Goal: Task Accomplishment & Management: Manage account settings

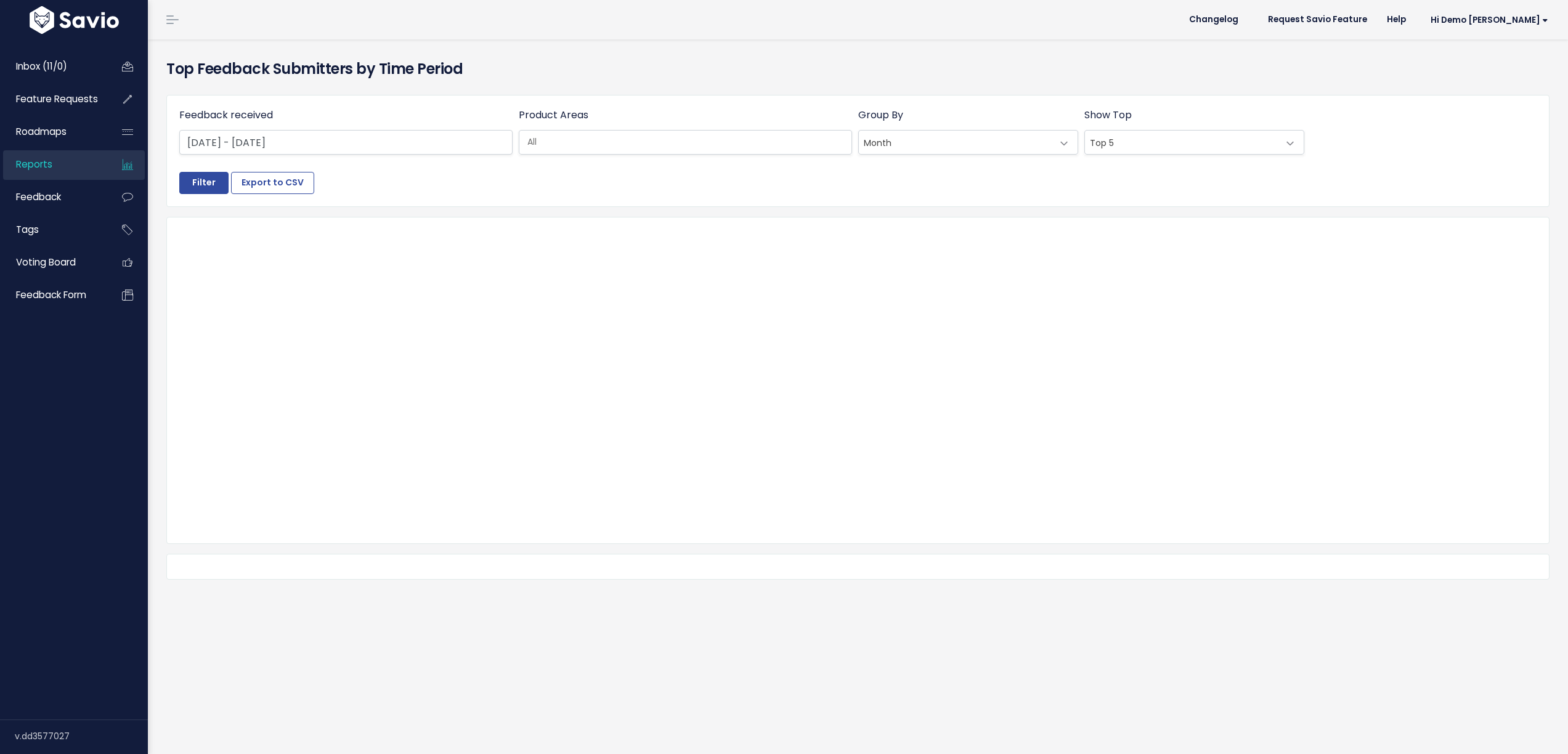
select select
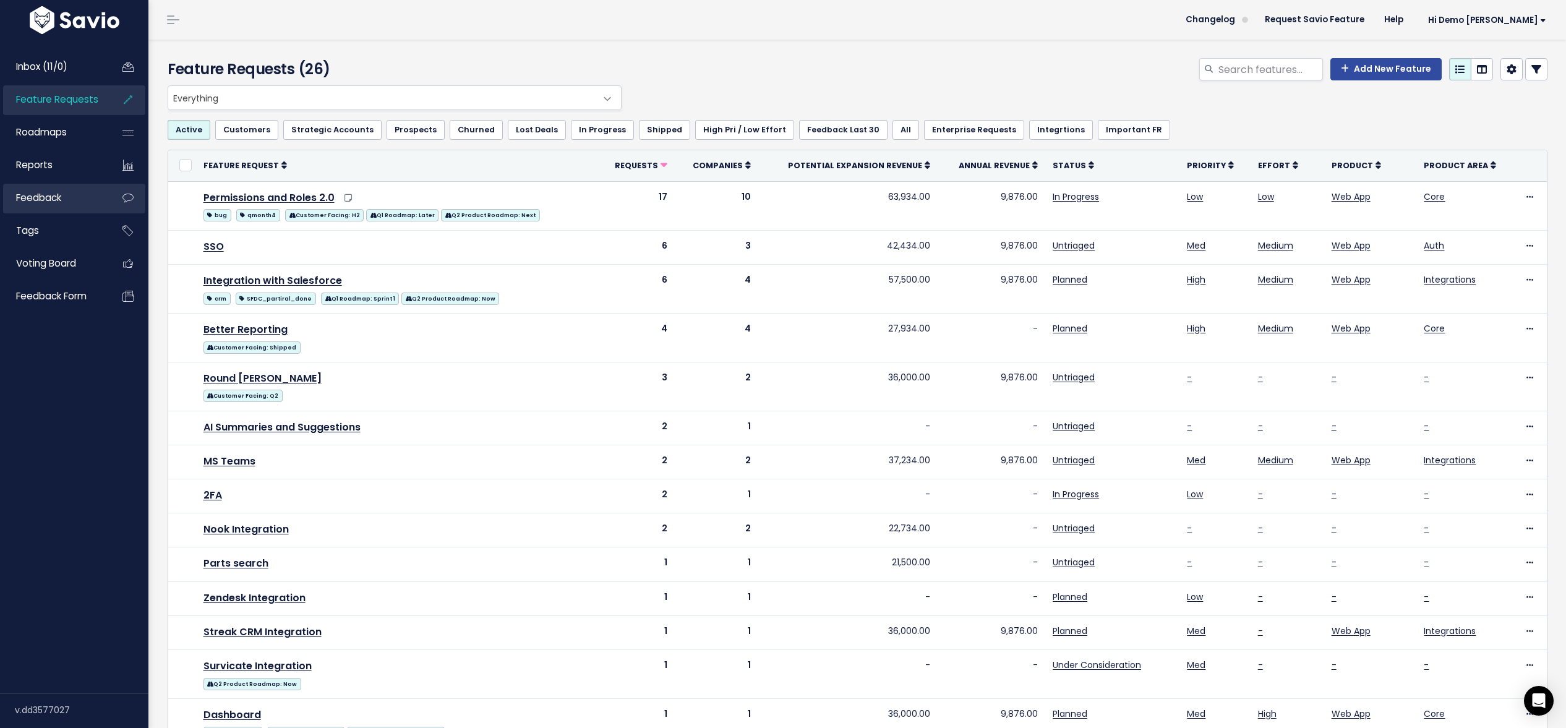
click at [48, 192] on span "Feedback" at bounding box center [38, 197] width 45 height 13
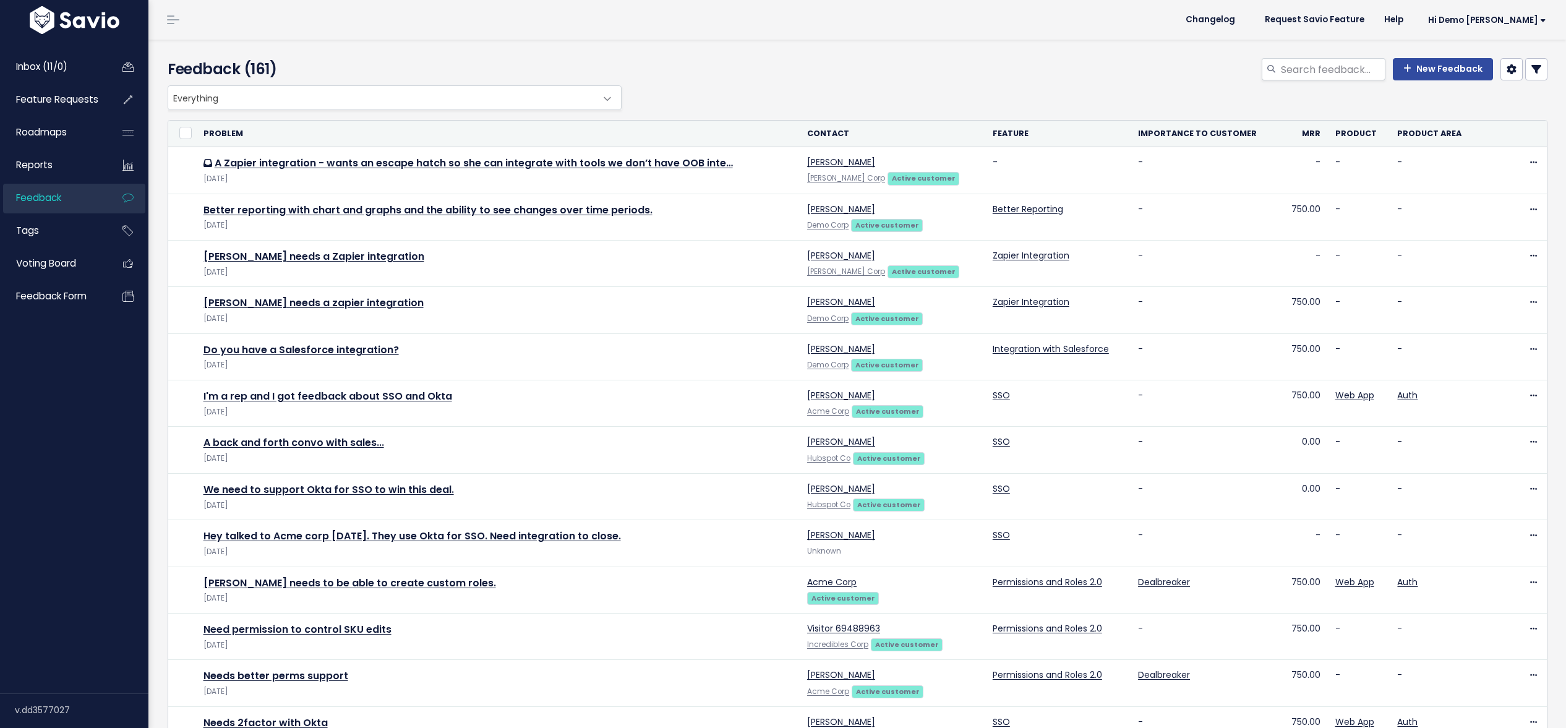
select select
click at [1532, 67] on icon at bounding box center [1536, 69] width 10 height 10
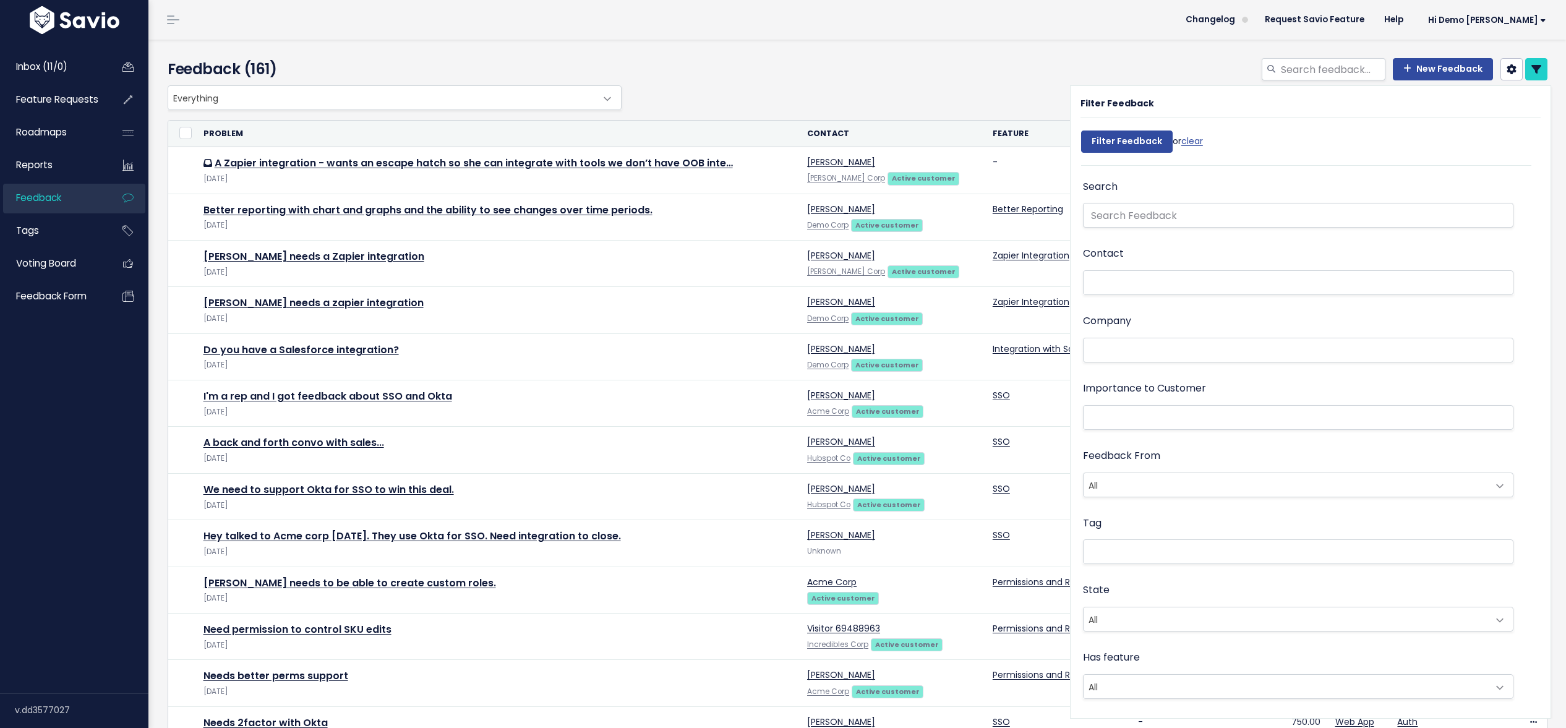
click at [1291, 349] on li at bounding box center [1295, 350] width 417 height 13
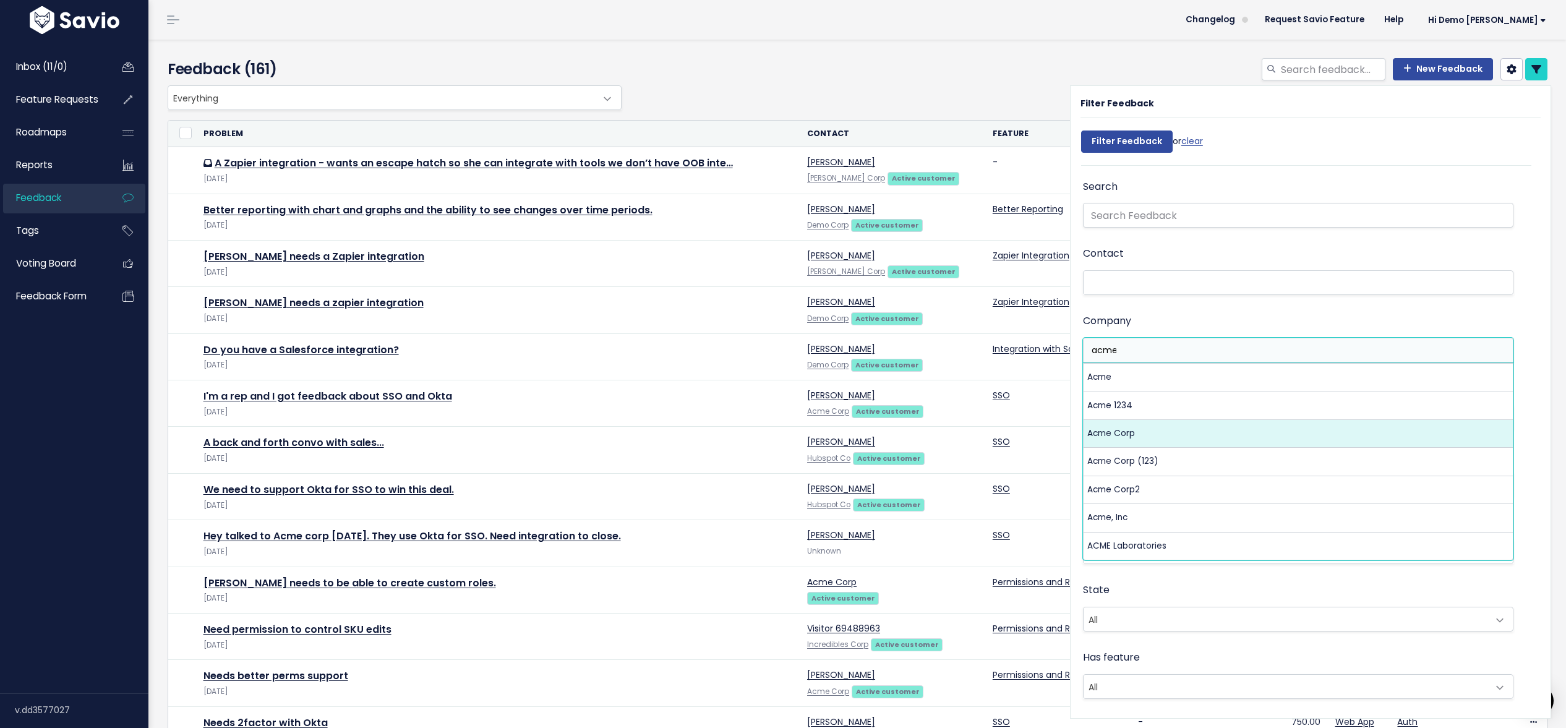
type input "acme"
select select "8690"
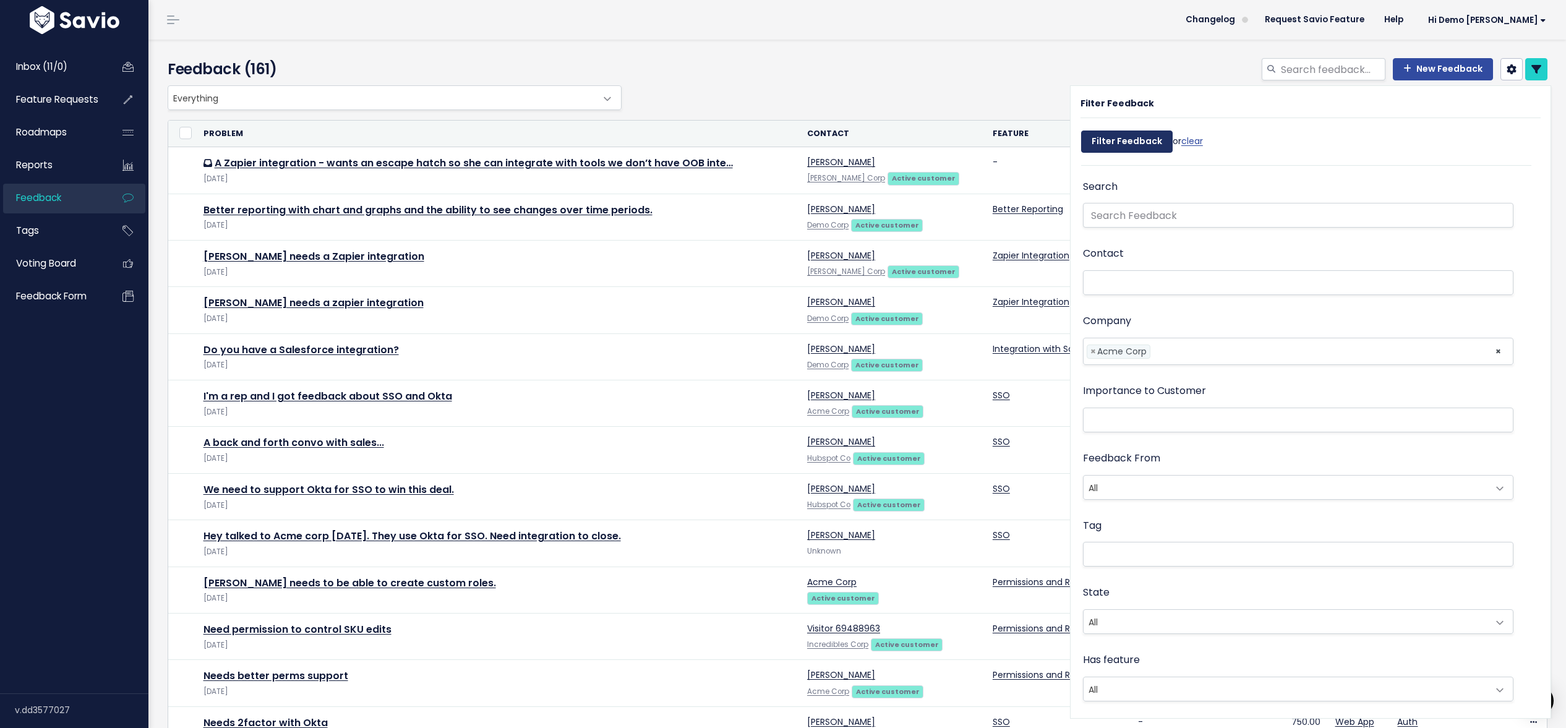
click at [1119, 145] on input "Filter Feedback" at bounding box center [1127, 141] width 92 height 22
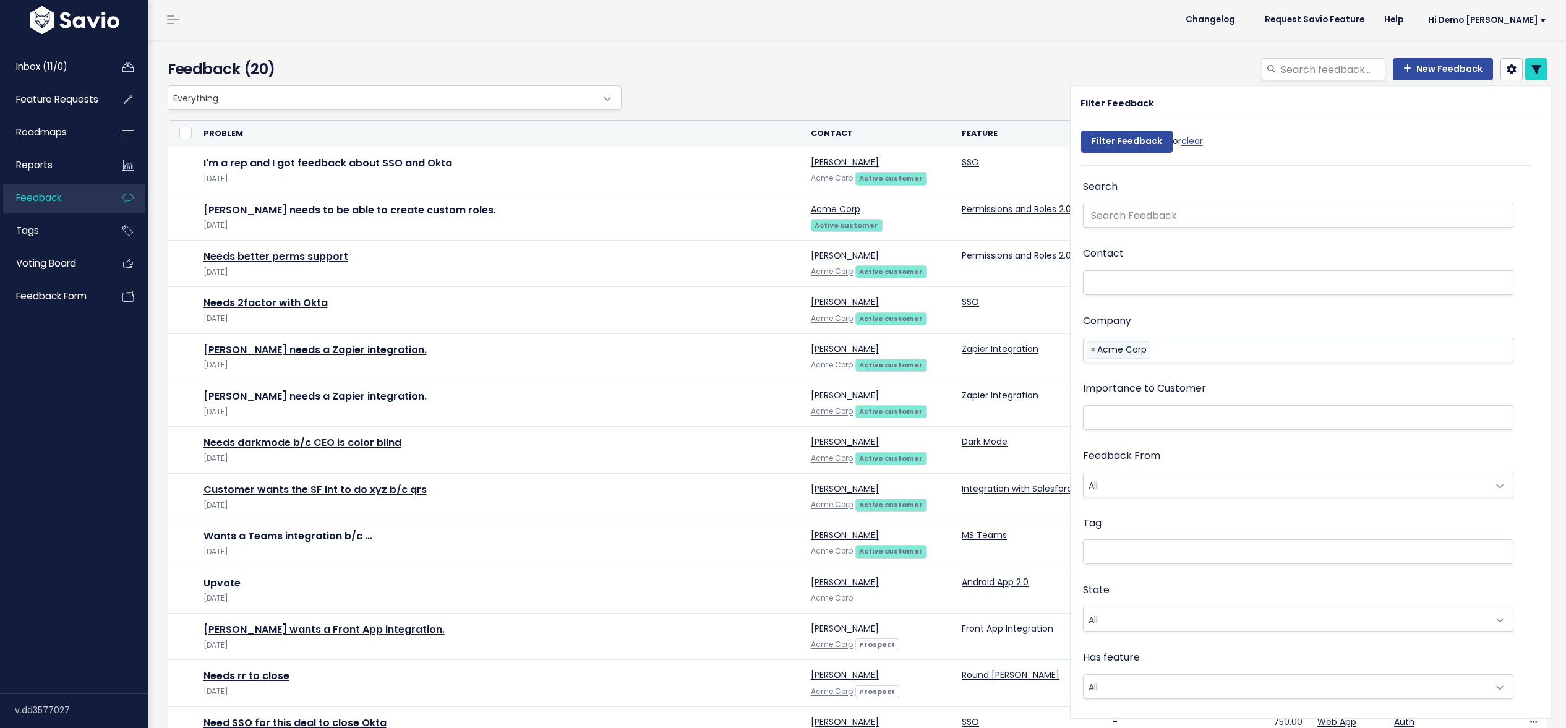
select select
click at [1538, 72] on icon at bounding box center [1536, 69] width 10 height 10
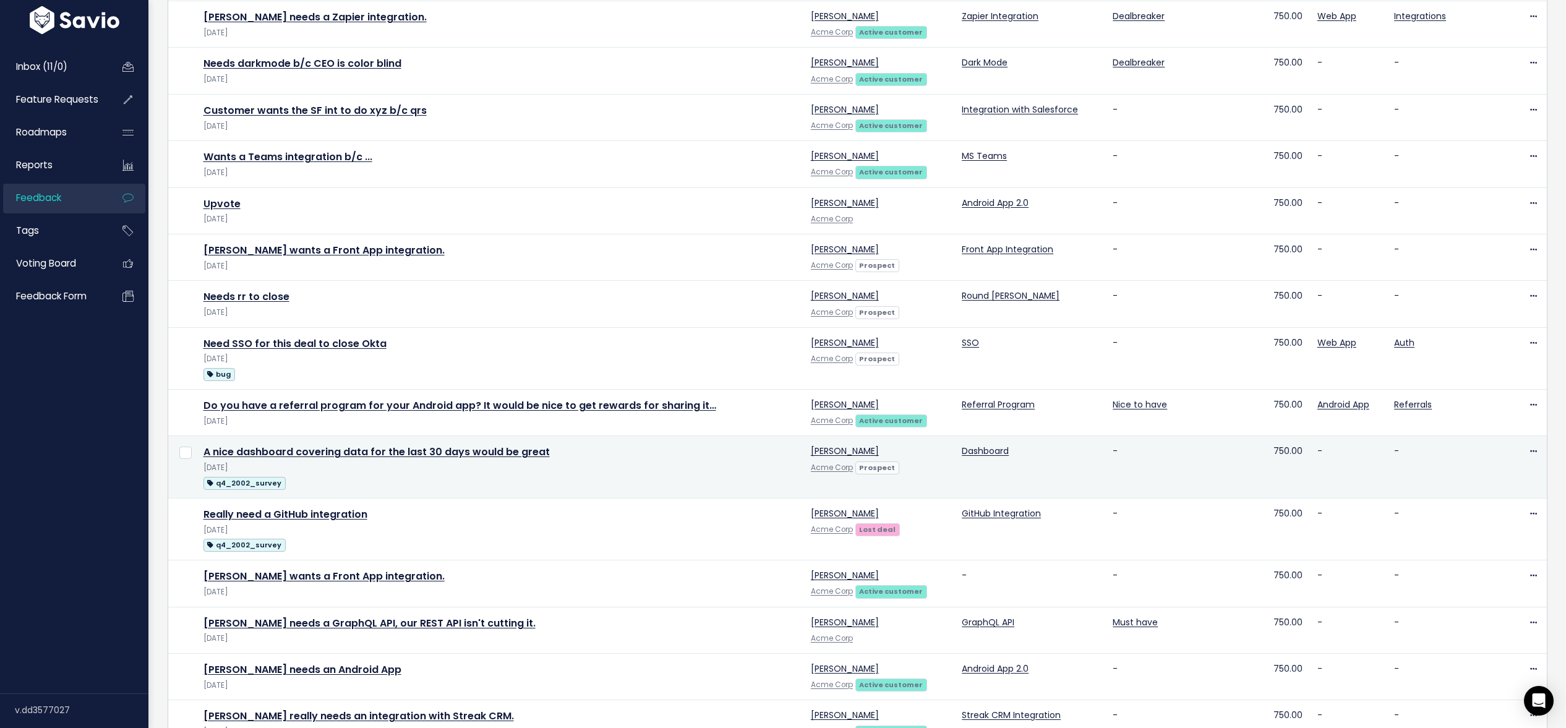
scroll to position [375, 0]
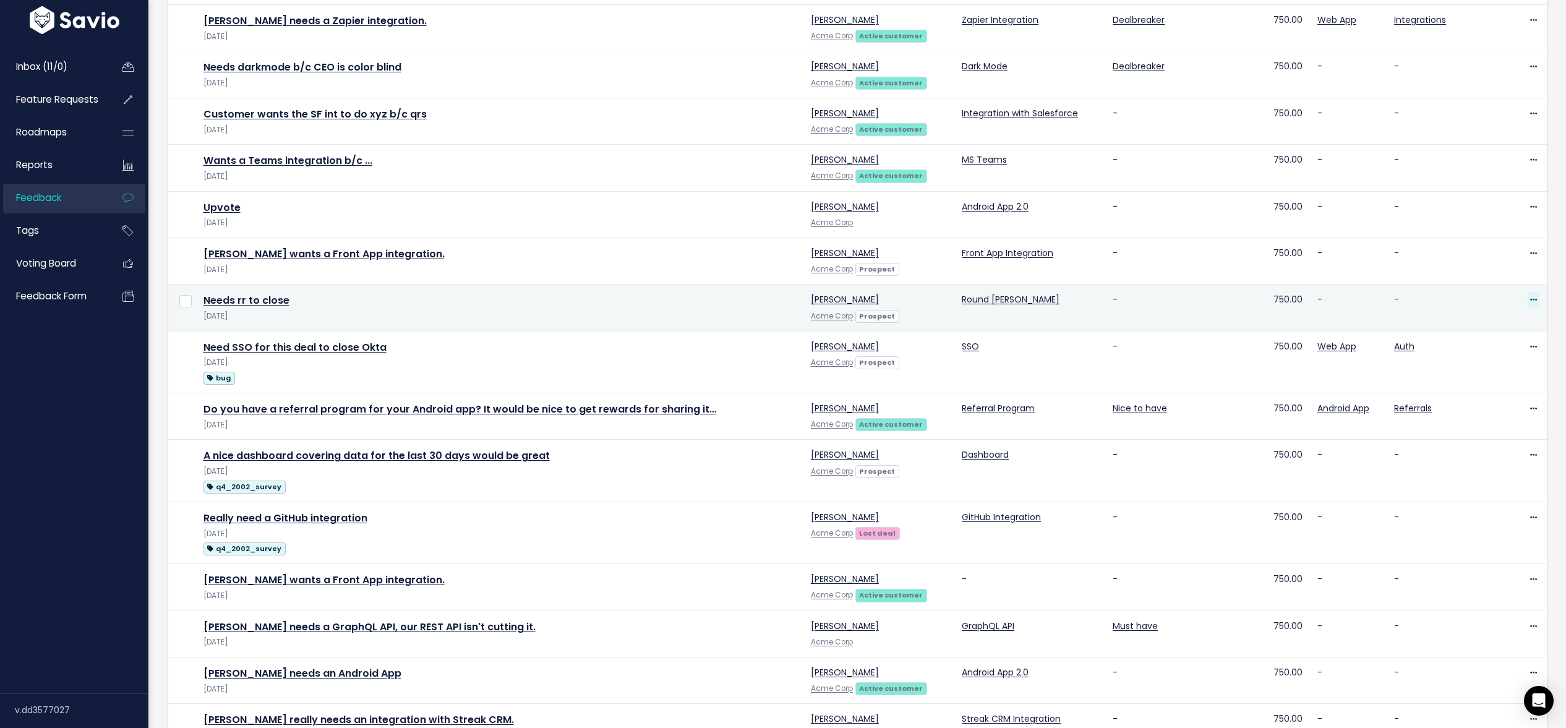
click at [1533, 297] on icon at bounding box center [1533, 300] width 7 height 8
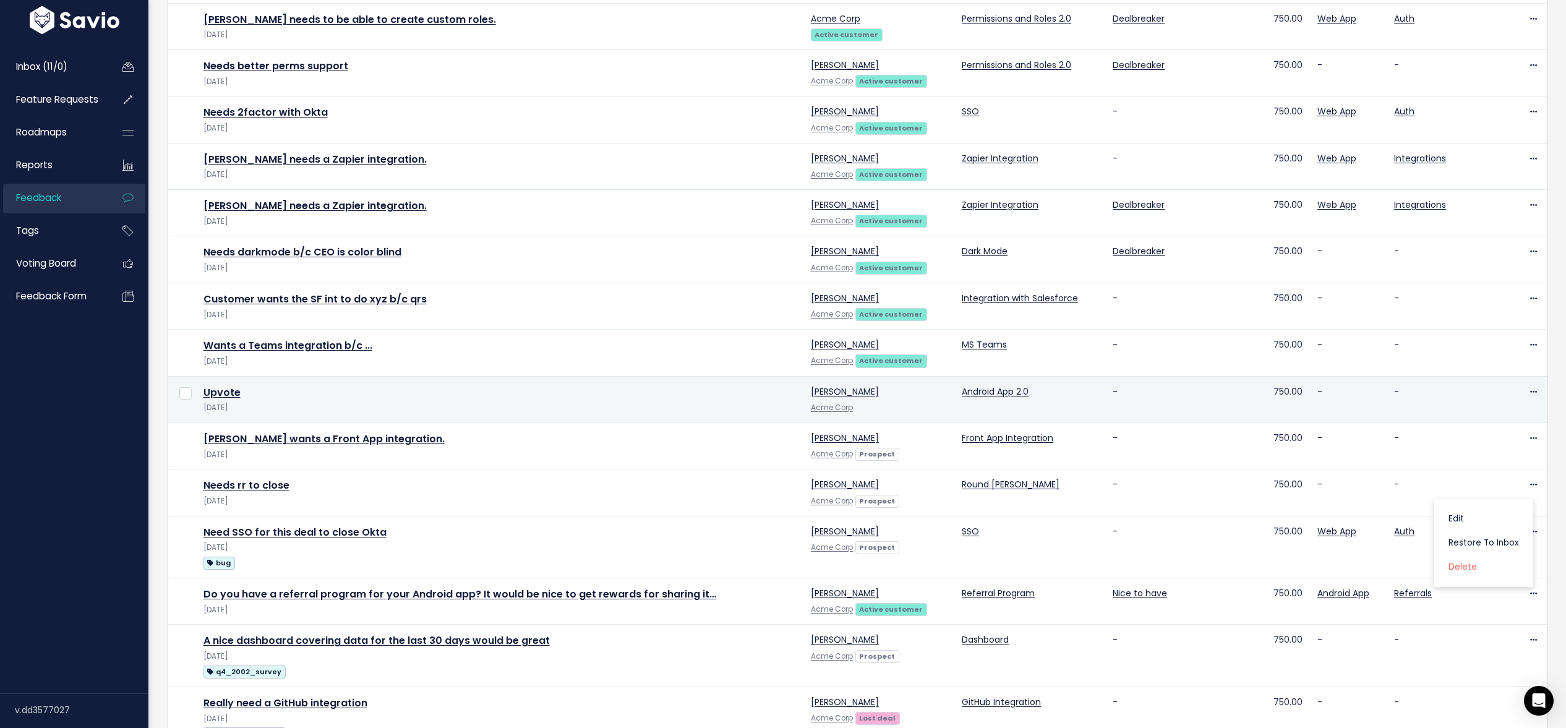
scroll to position [51, 0]
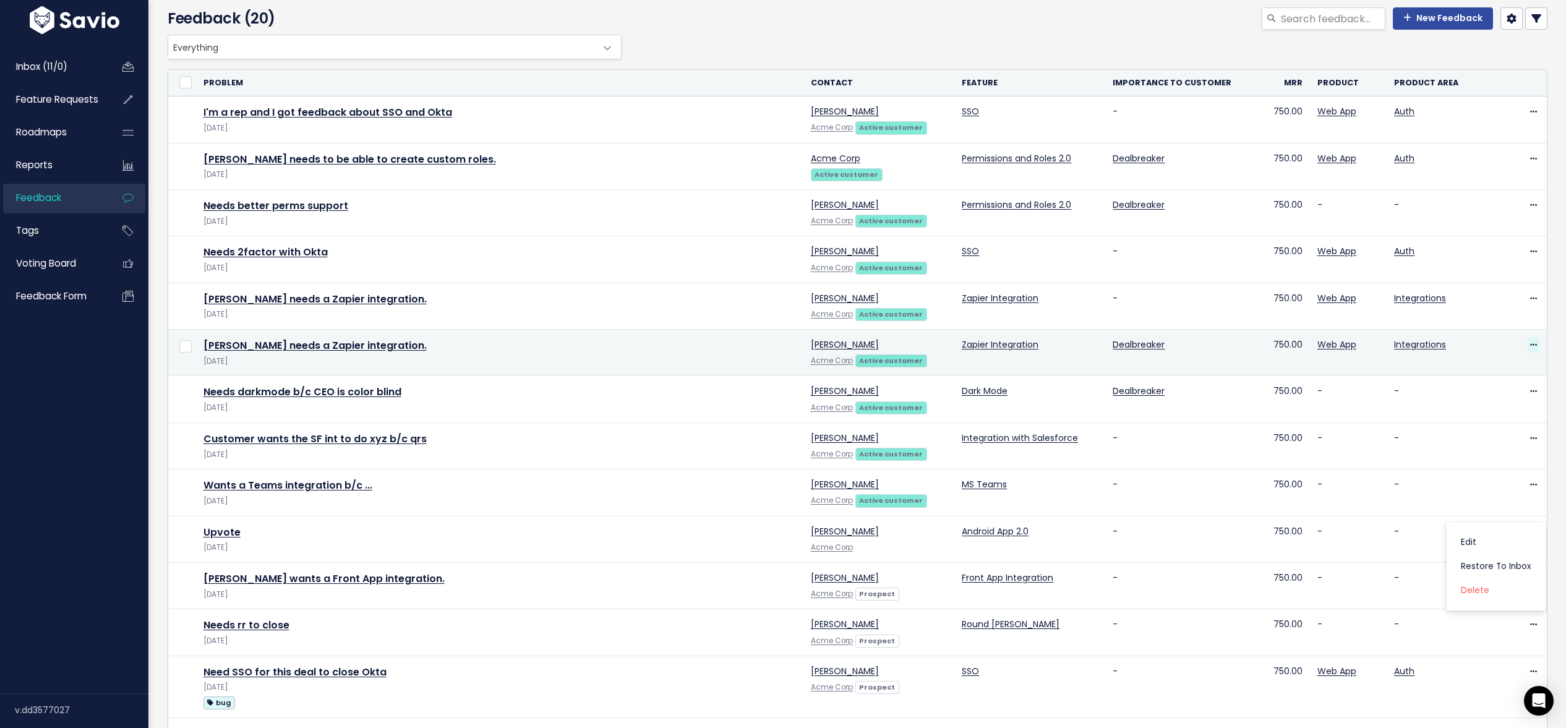
click at [1537, 344] on span at bounding box center [1533, 344] width 12 height 15
click at [1480, 428] on link "Delete" at bounding box center [1483, 427] width 89 height 24
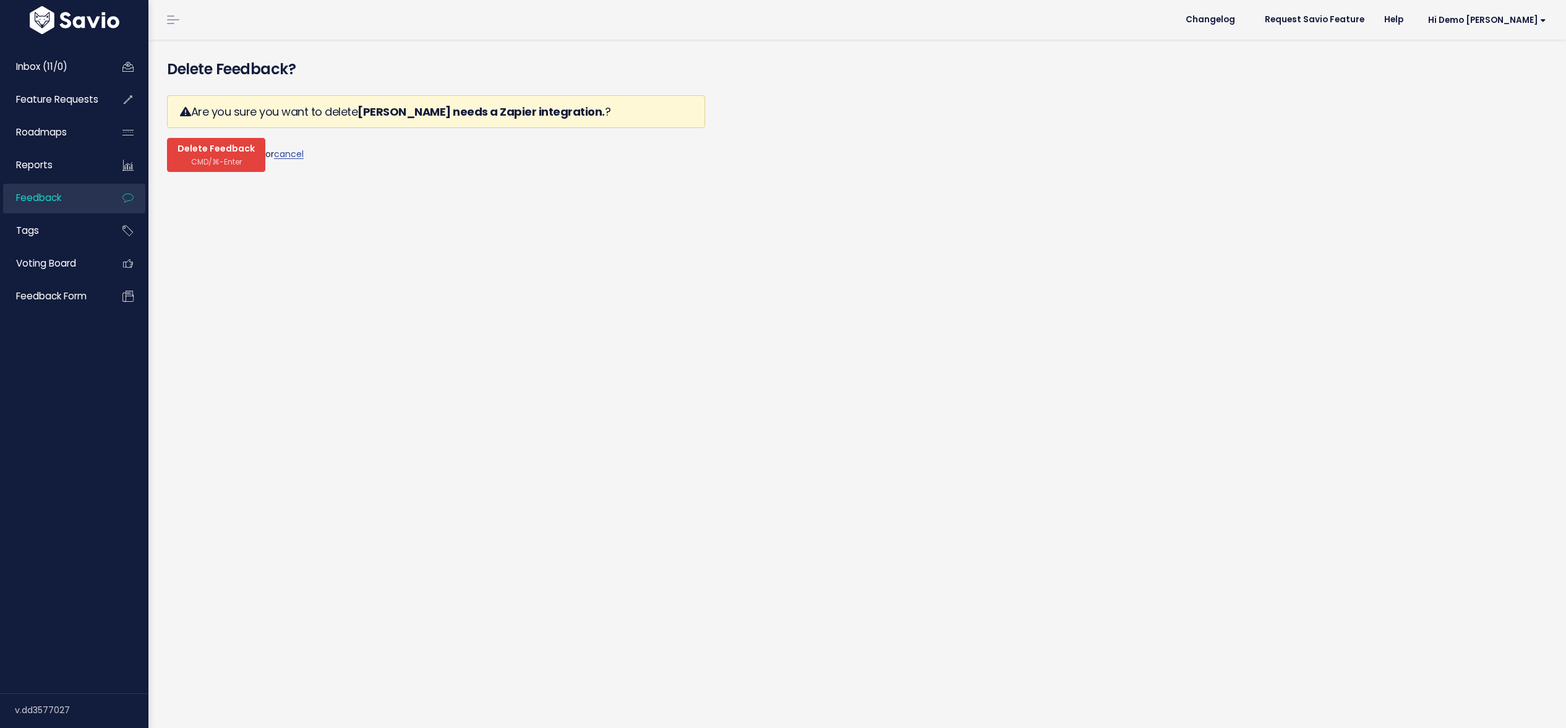
click at [226, 152] on span "Delete Feedback" at bounding box center [215, 148] width 77 height 11
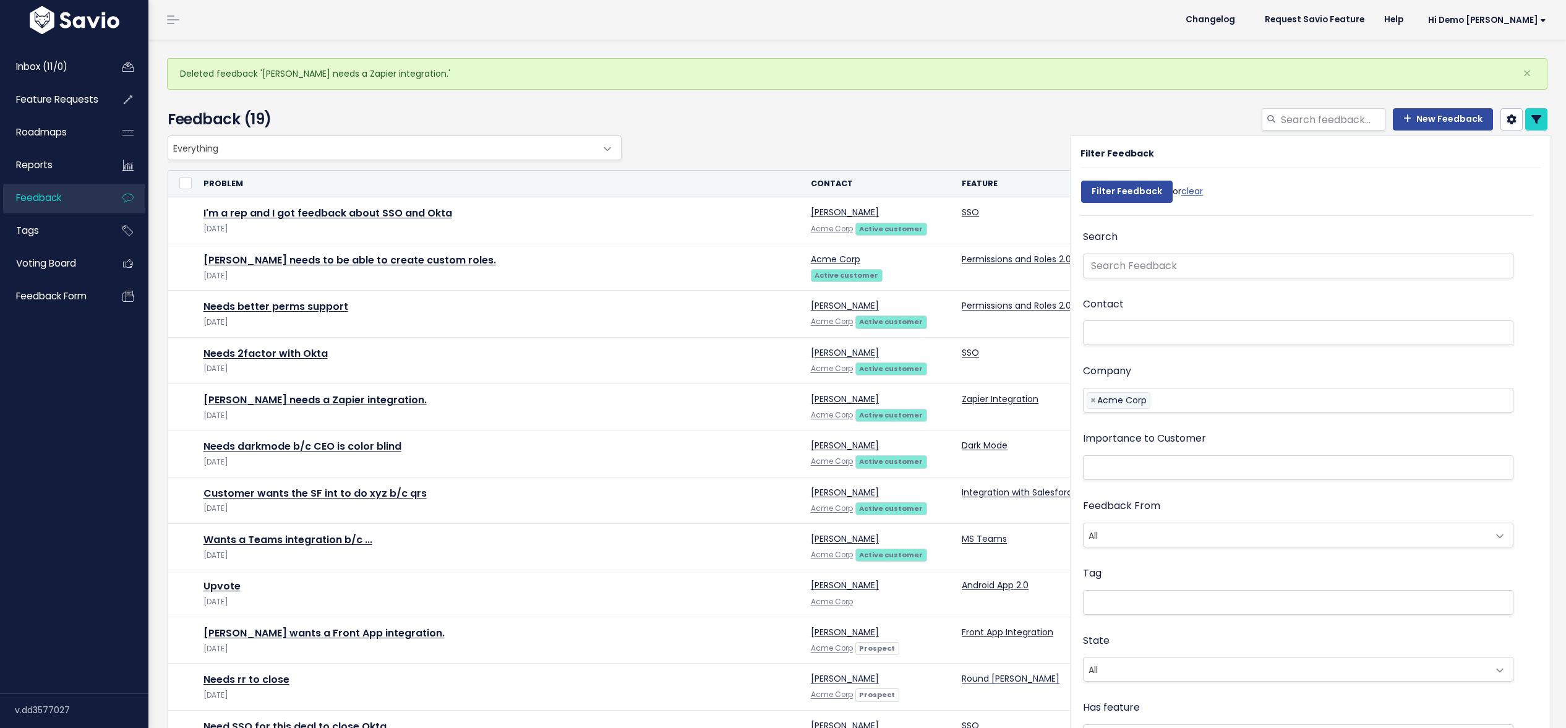
select select
click at [1534, 121] on icon at bounding box center [1536, 119] width 10 height 10
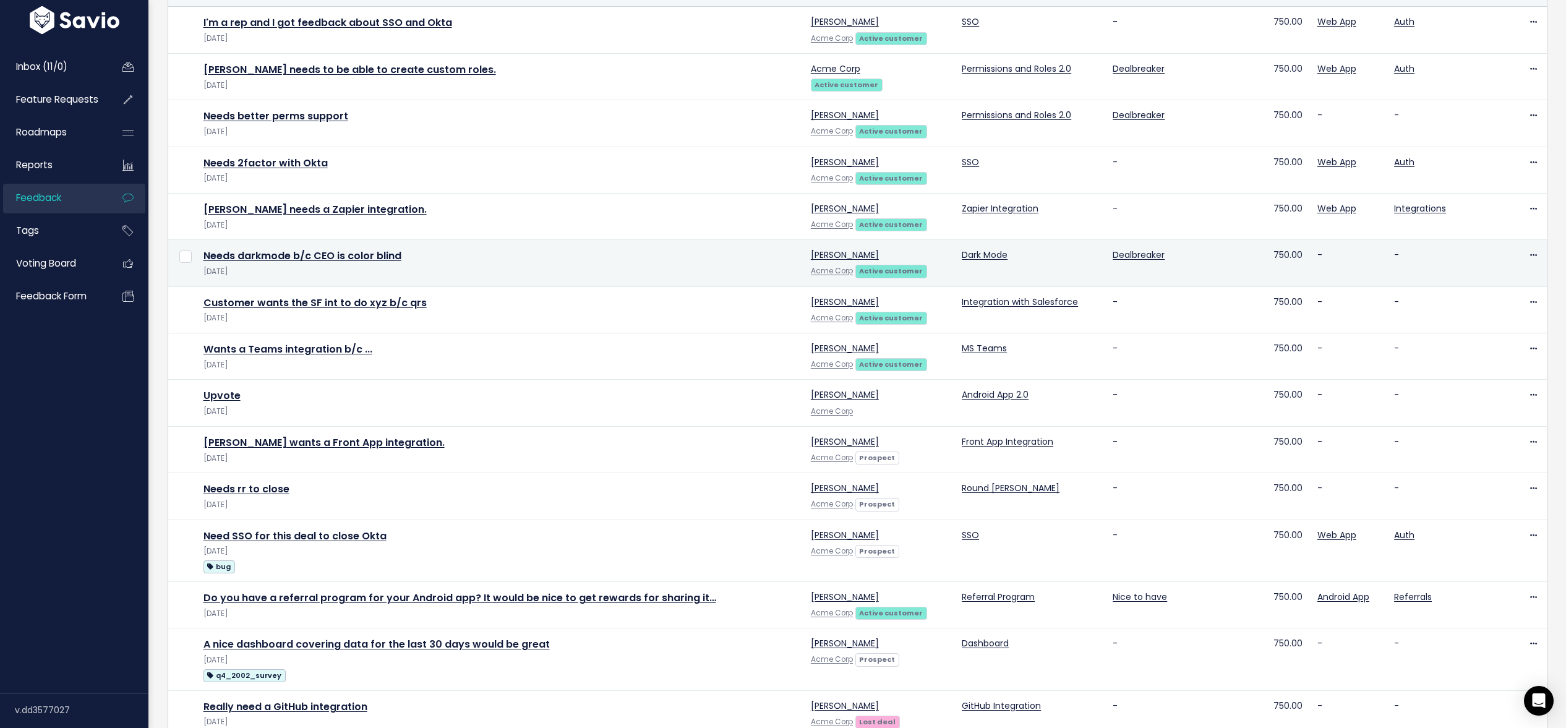
scroll to position [192, 0]
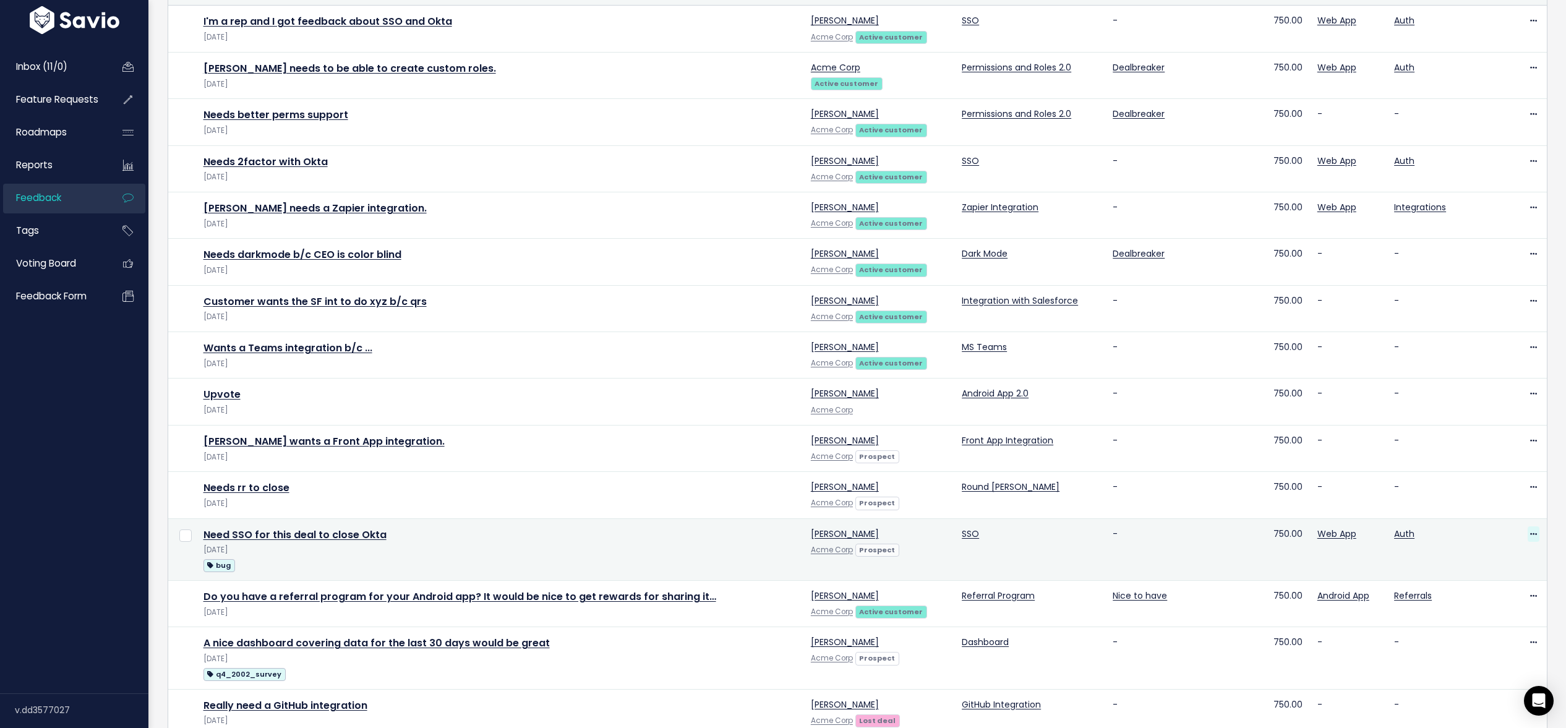
click at [1534, 531] on icon at bounding box center [1533, 535] width 7 height 8
click at [1460, 619] on link "Delete" at bounding box center [1483, 616] width 89 height 24
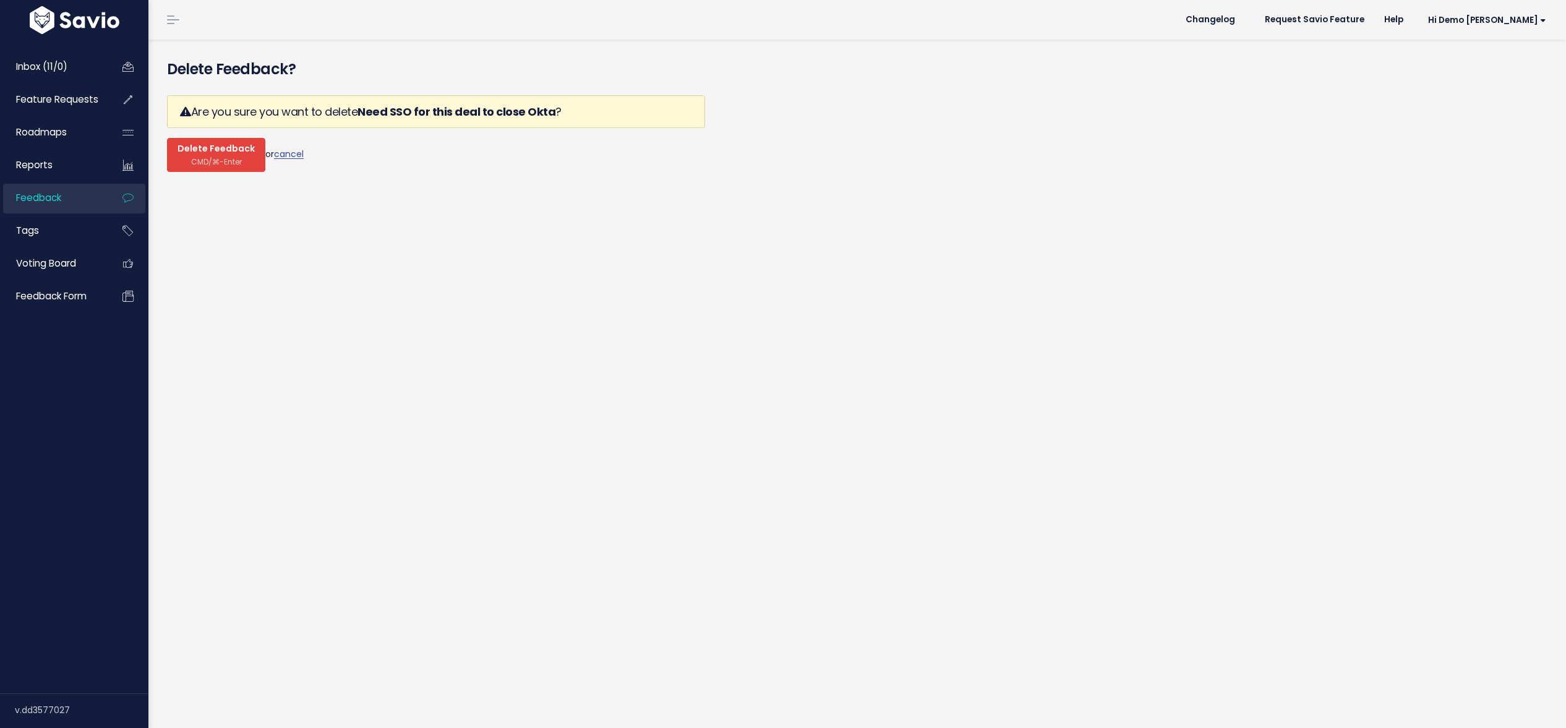
click at [208, 160] on span "CMD/⌘-Enter" at bounding box center [216, 161] width 51 height 9
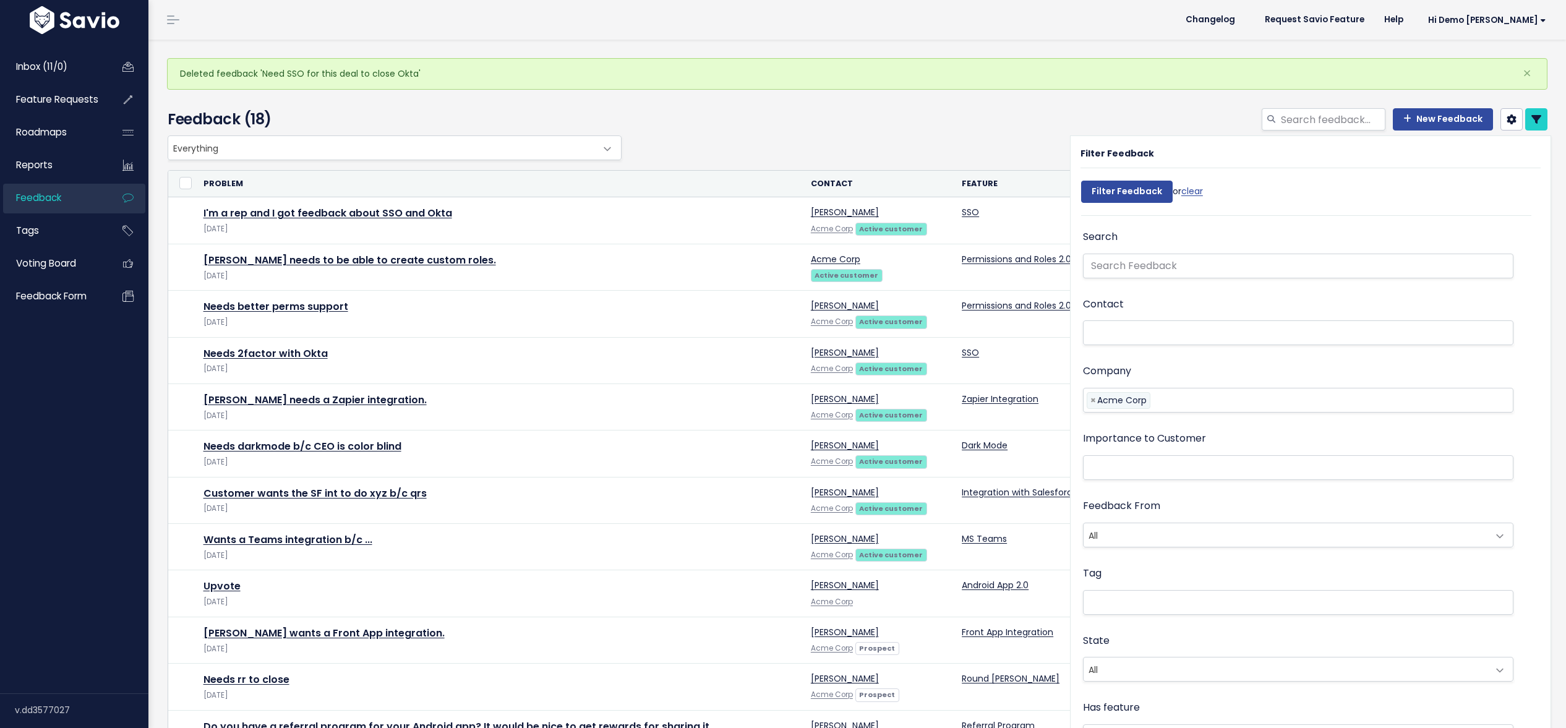
select select
click at [1541, 120] on link at bounding box center [1536, 119] width 22 height 22
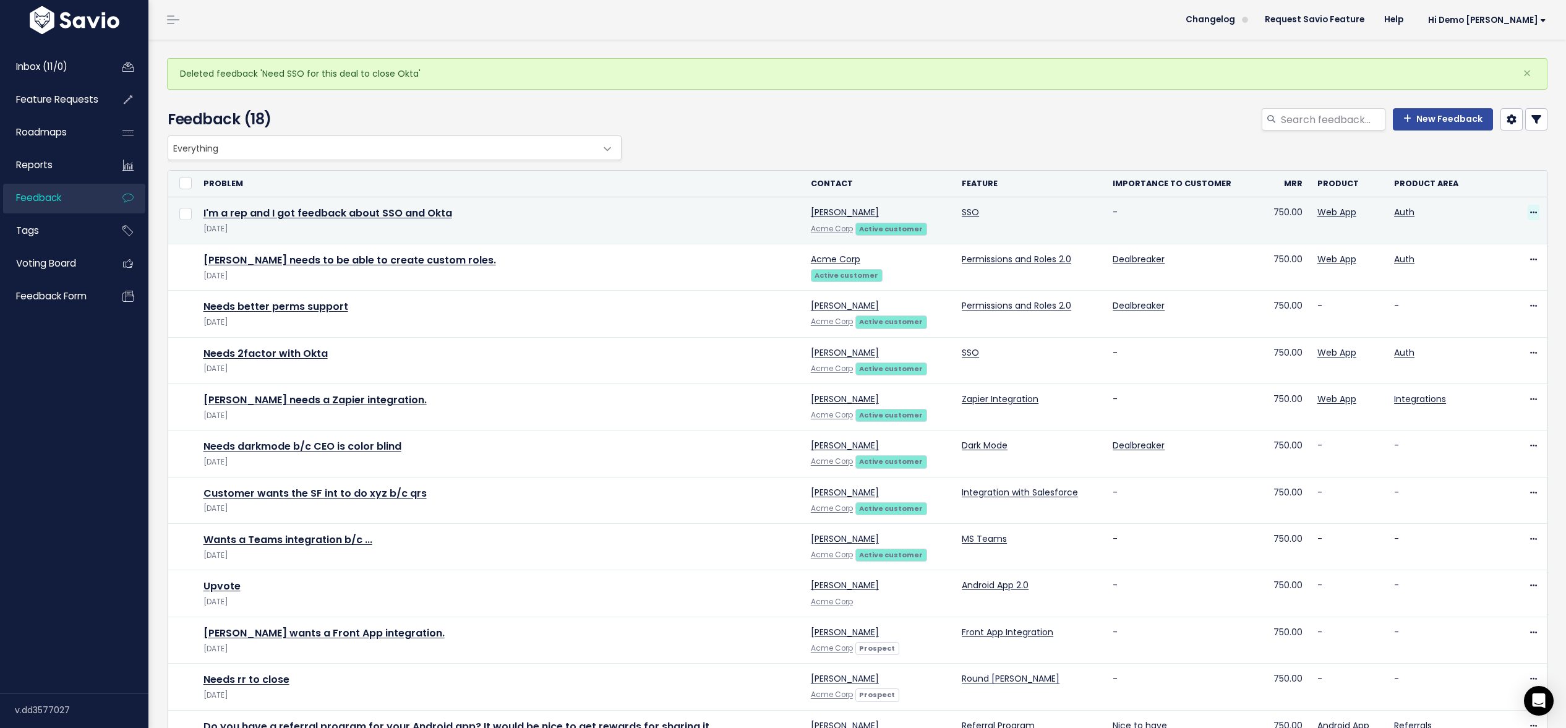
click at [1531, 215] on icon at bounding box center [1533, 213] width 7 height 8
click at [1470, 294] on link "Delete" at bounding box center [1483, 295] width 89 height 24
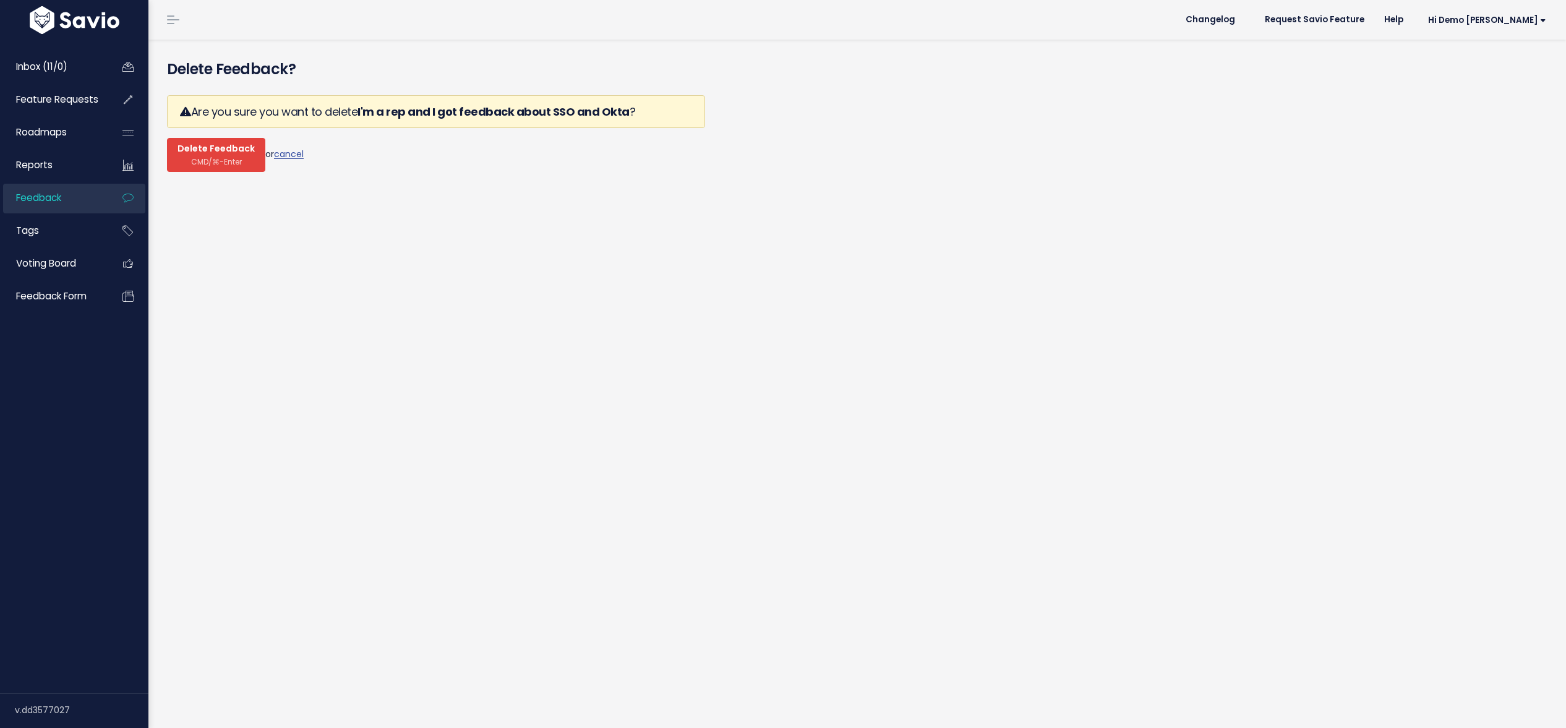
click at [202, 155] on button "Delete Feedback CMD/⌘-Enter" at bounding box center [216, 155] width 98 height 34
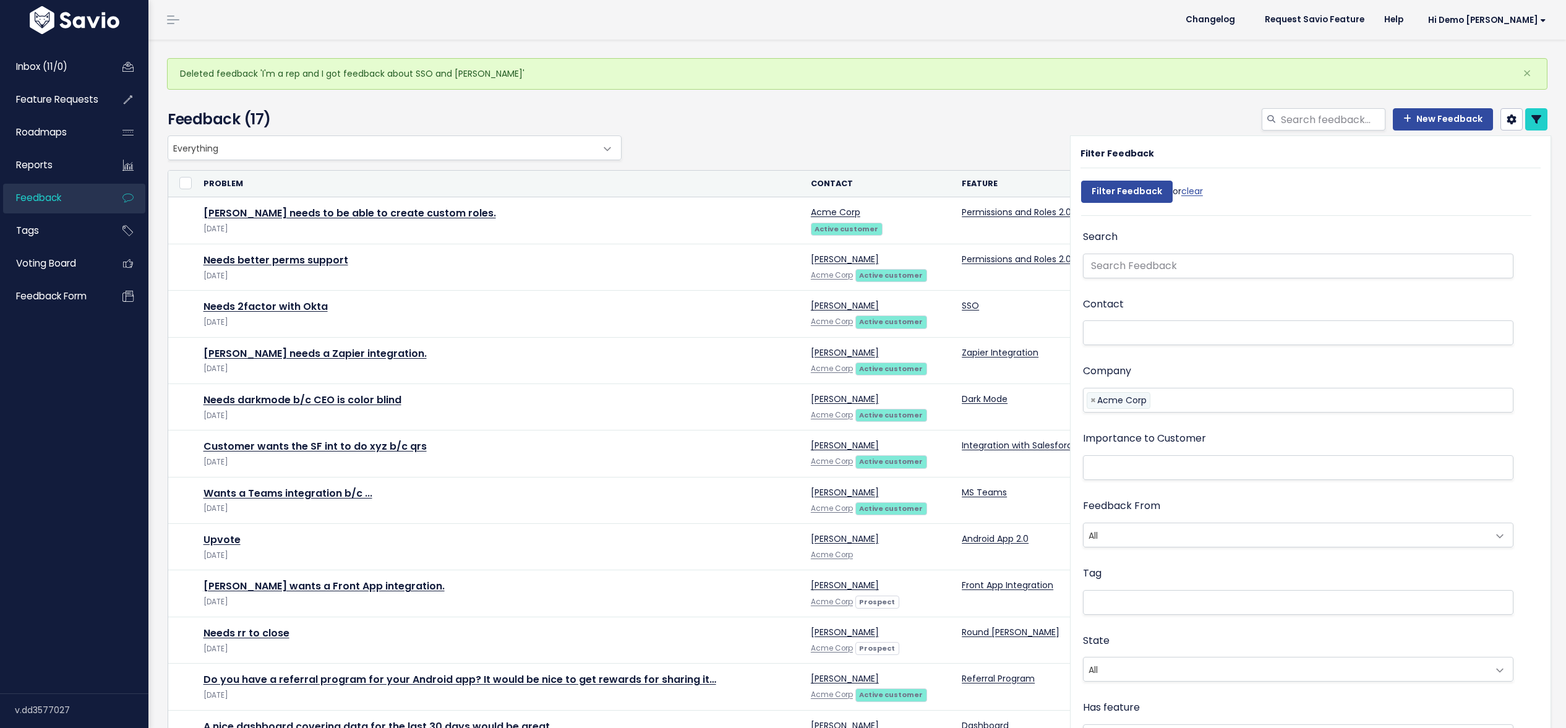
select select
click at [1537, 125] on link at bounding box center [1536, 119] width 22 height 22
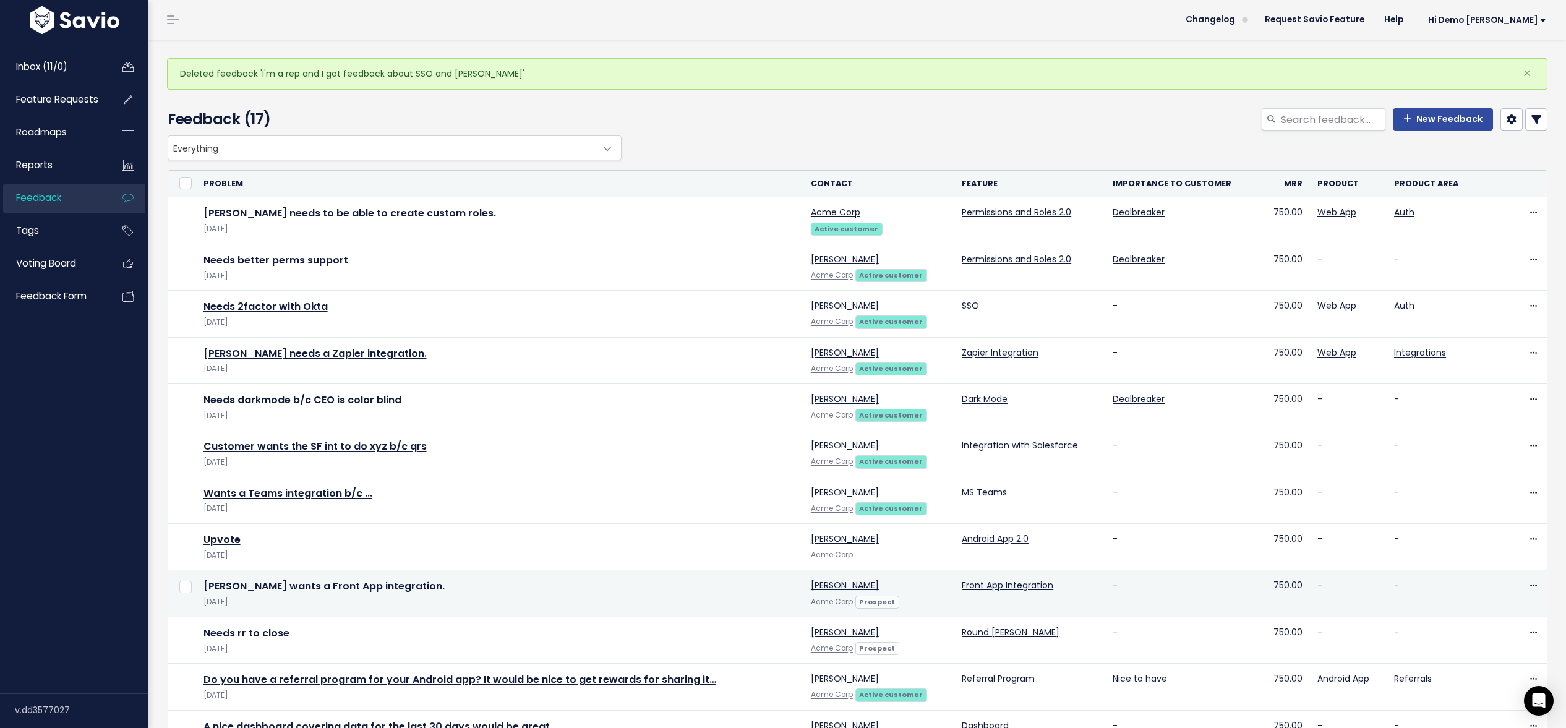
scroll to position [331, 0]
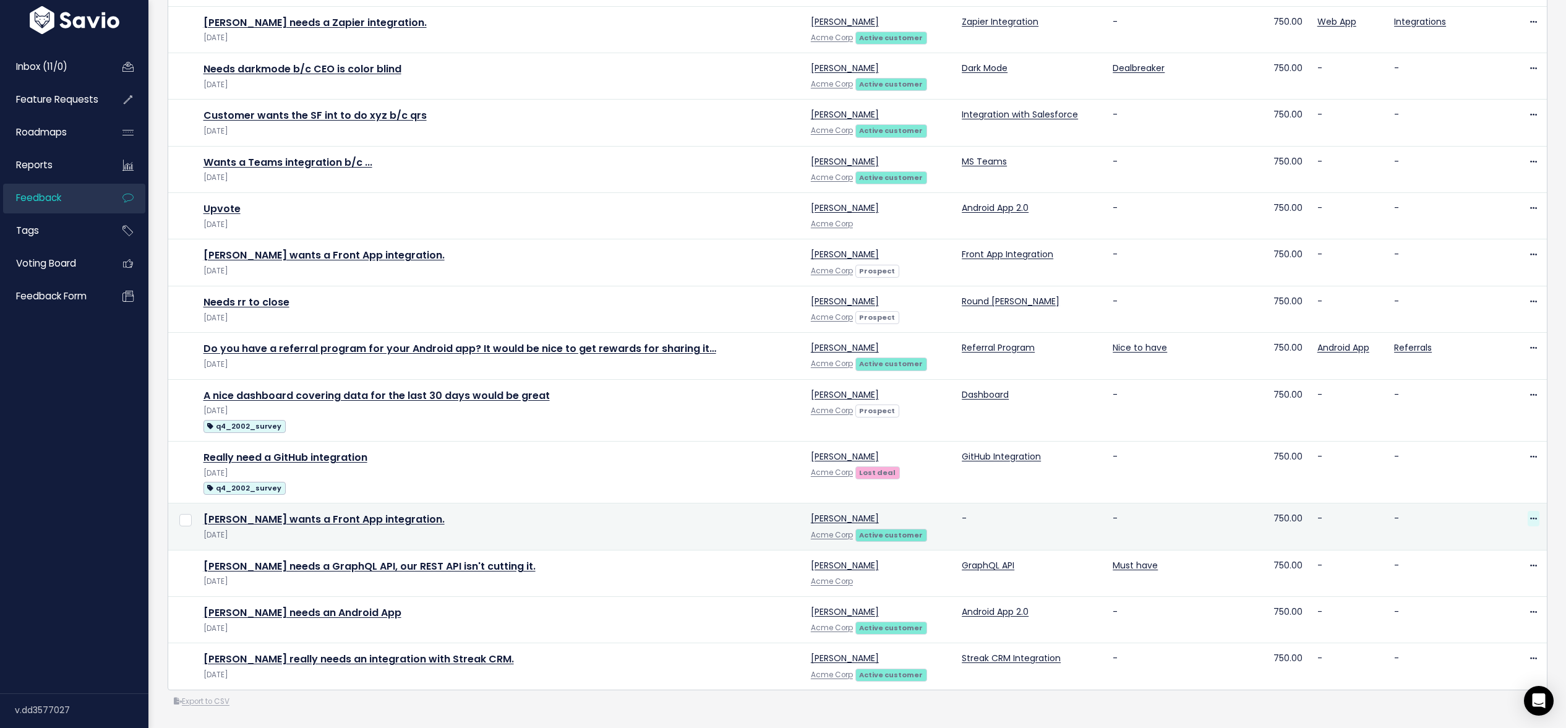
click at [1531, 521] on icon at bounding box center [1533, 519] width 7 height 8
click at [1475, 604] on link "Delete" at bounding box center [1483, 601] width 89 height 24
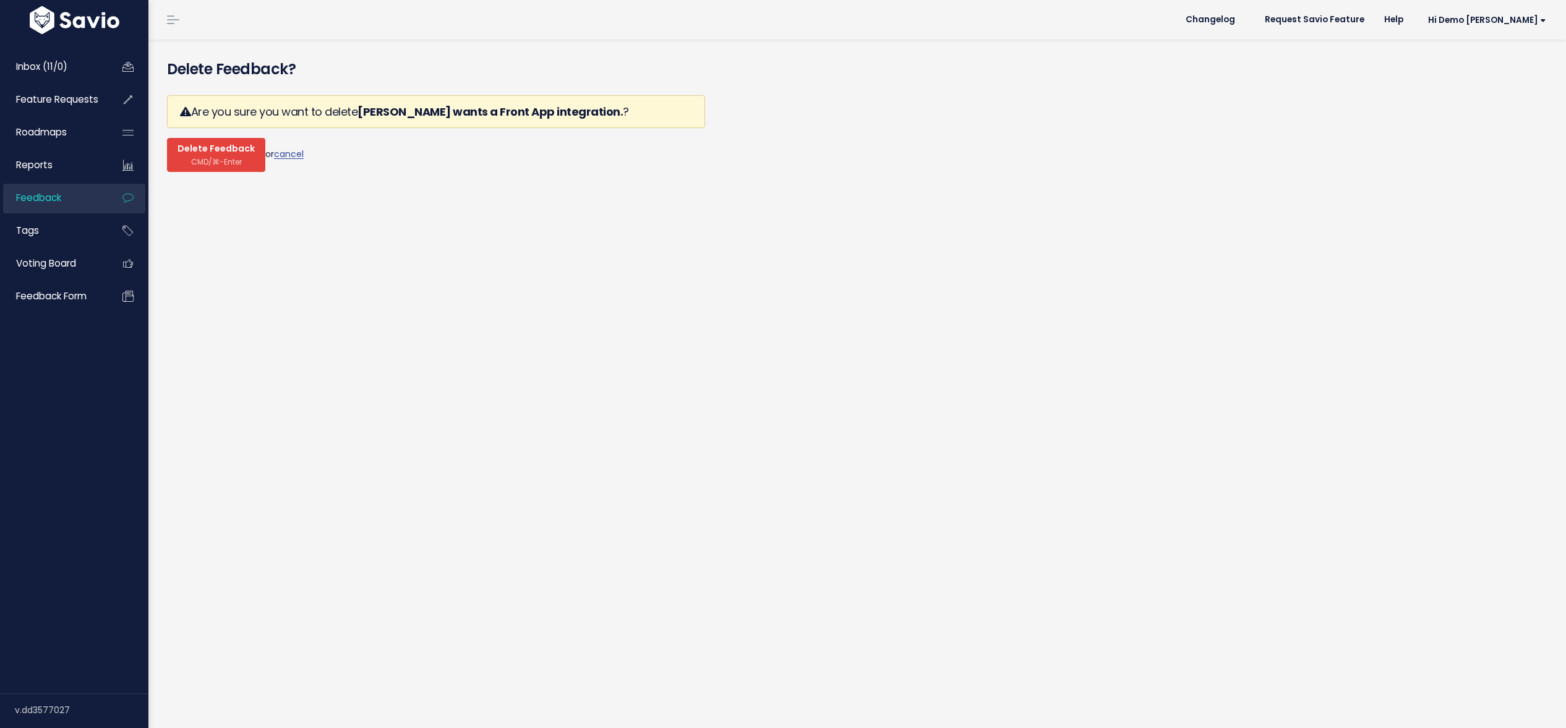
click at [202, 152] on span "Delete Feedback" at bounding box center [215, 148] width 77 height 11
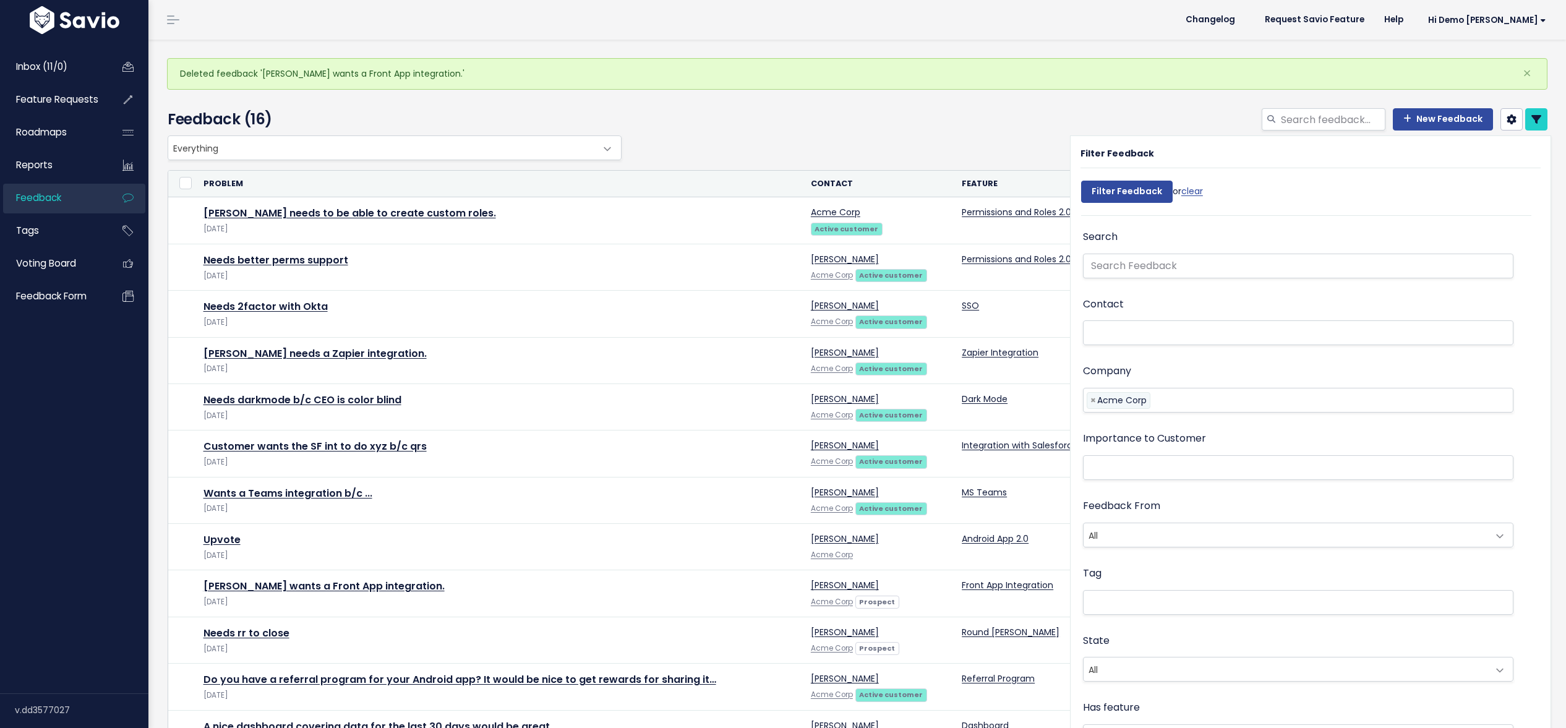
select select
click at [1535, 121] on icon at bounding box center [1536, 119] width 10 height 10
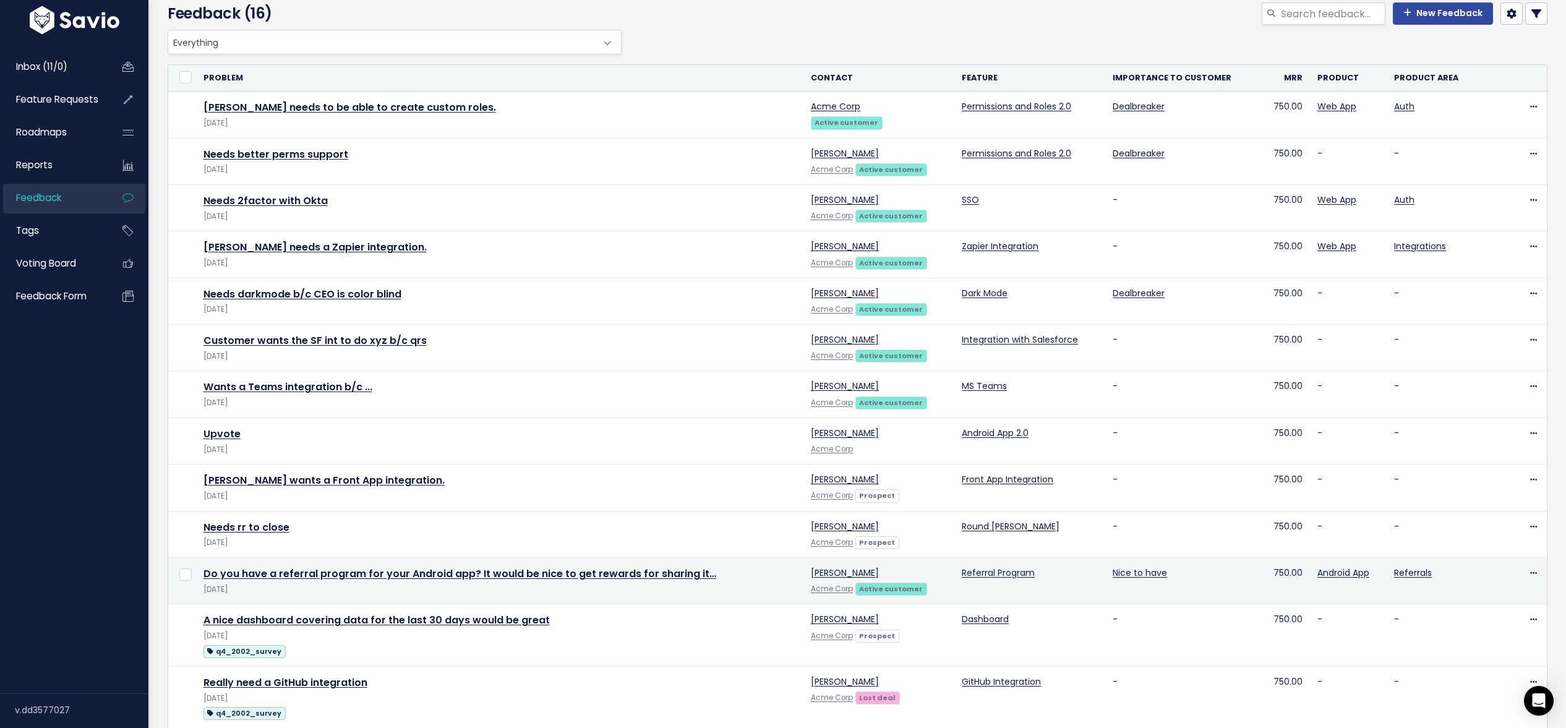
scroll to position [54, 0]
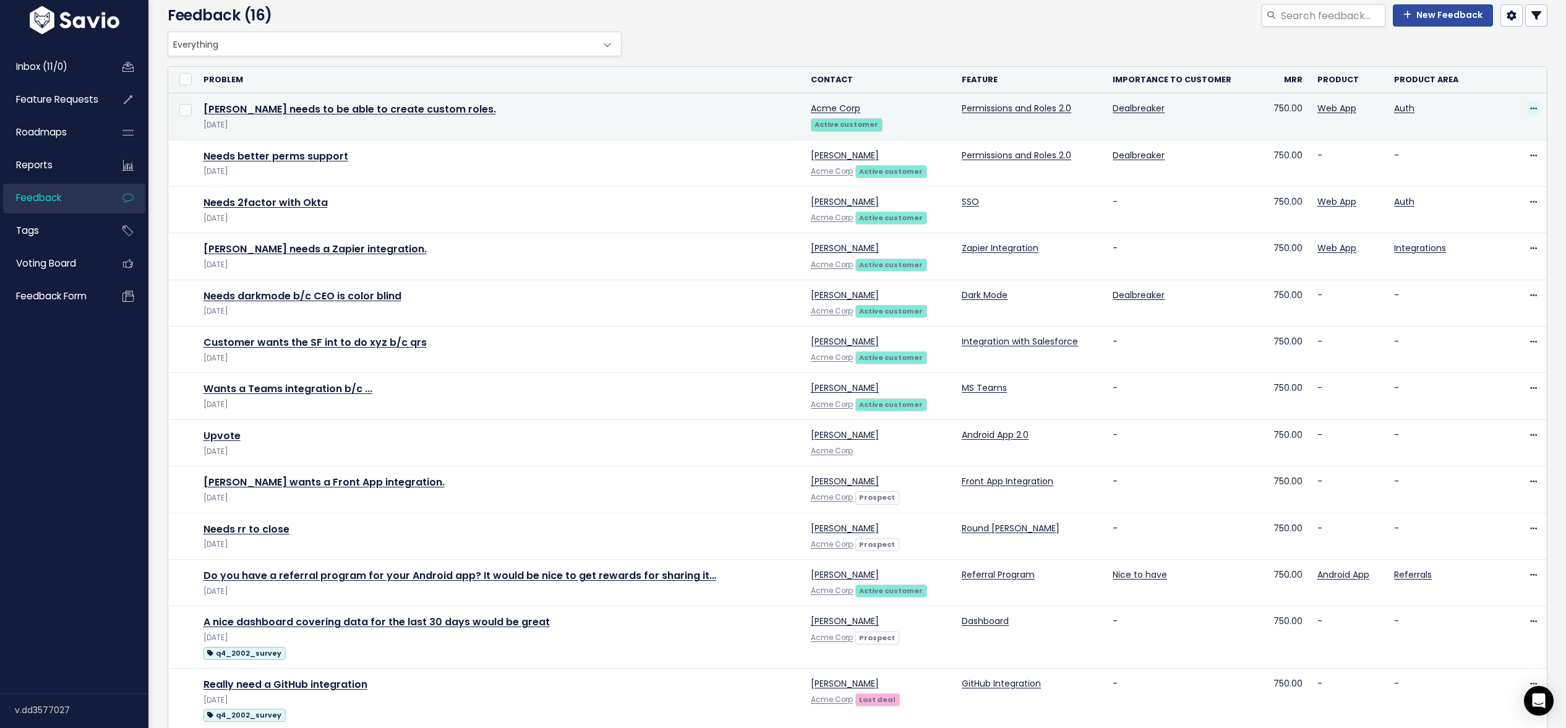
click at [1529, 107] on span at bounding box center [1533, 108] width 12 height 15
click at [1474, 193] on link "Delete" at bounding box center [1483, 191] width 89 height 24
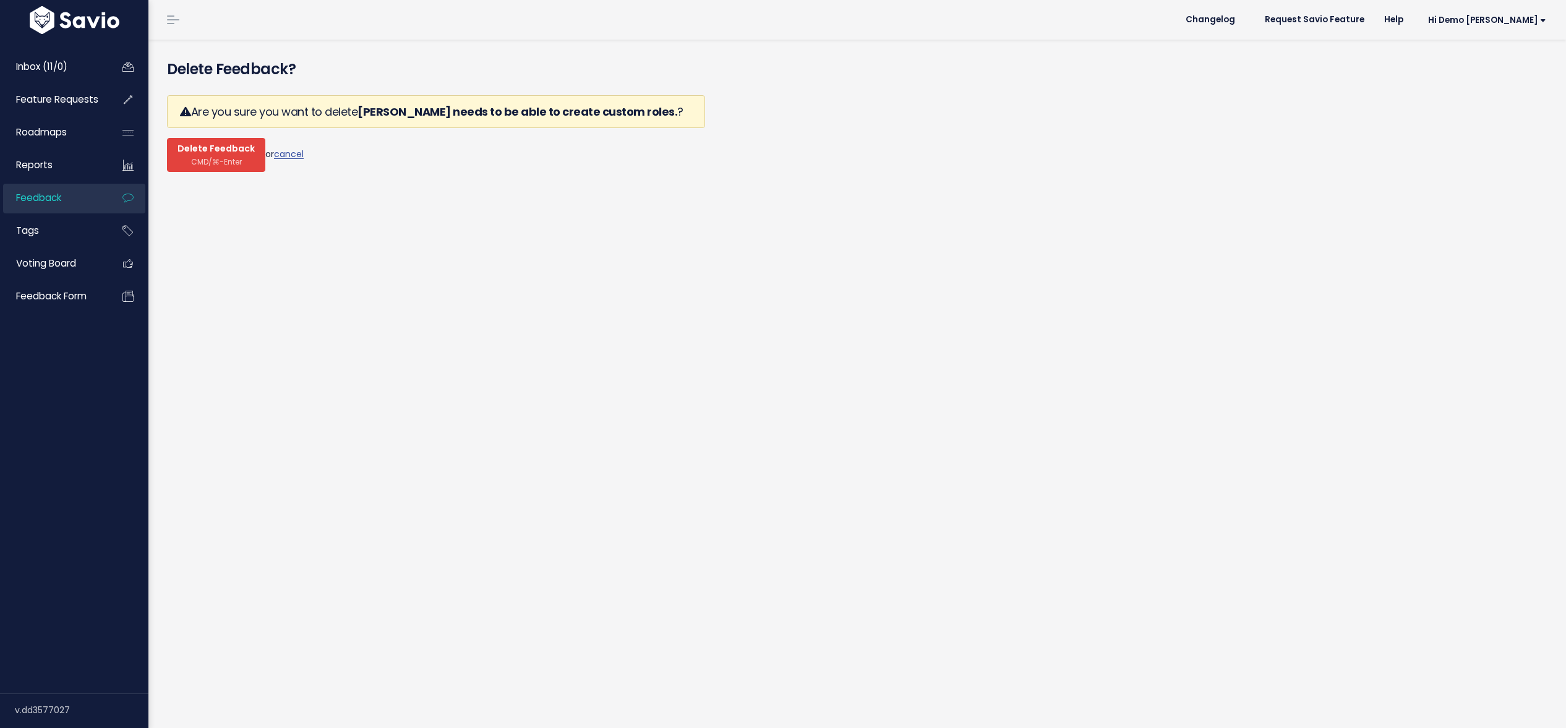
click at [210, 157] on span "CMD/⌘-Enter" at bounding box center [216, 161] width 51 height 9
